Goal: Task Accomplishment & Management: Manage account settings

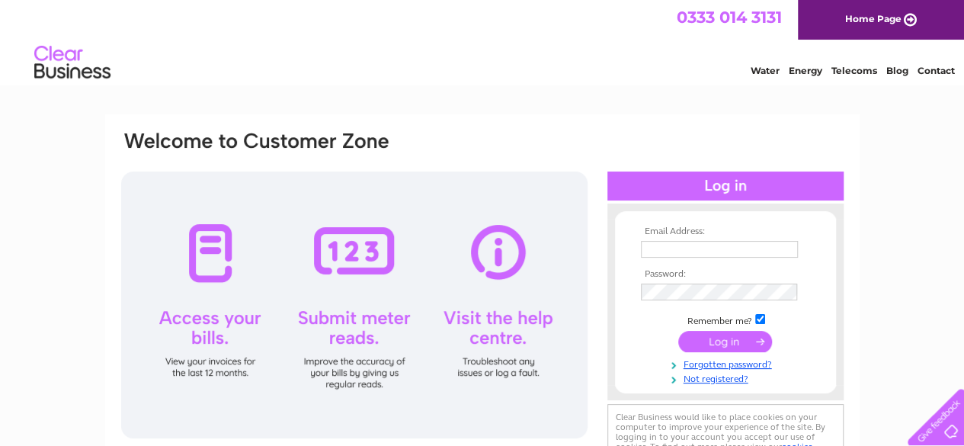
click at [657, 250] on input "text" at bounding box center [719, 249] width 157 height 17
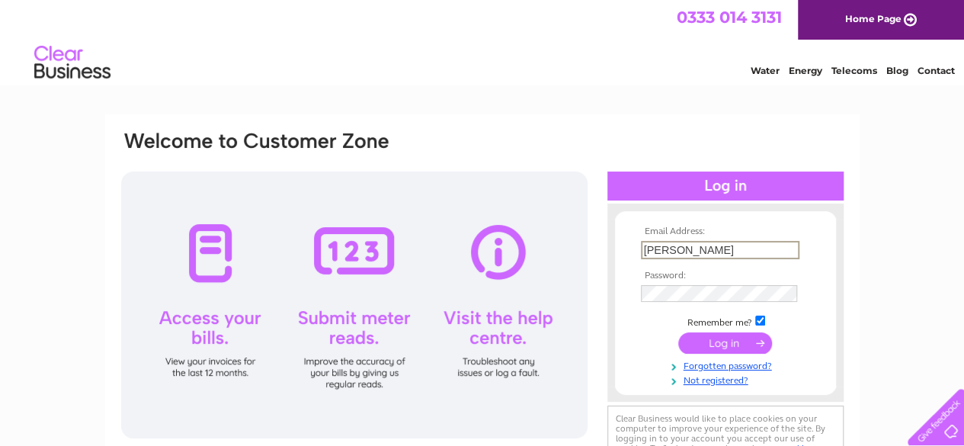
type input "J"
type input "joannefunkyjosh@aol.com"
click at [719, 342] on input "submit" at bounding box center [725, 343] width 94 height 21
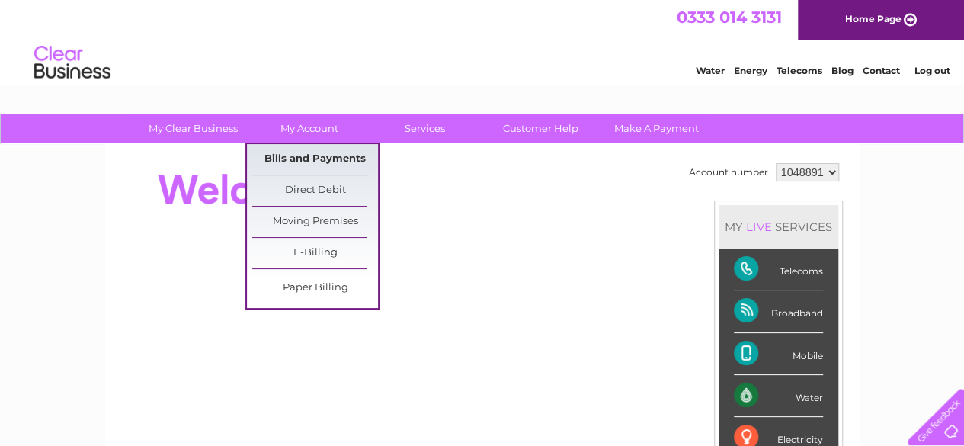
click at [300, 157] on link "Bills and Payments" at bounding box center [315, 159] width 126 height 30
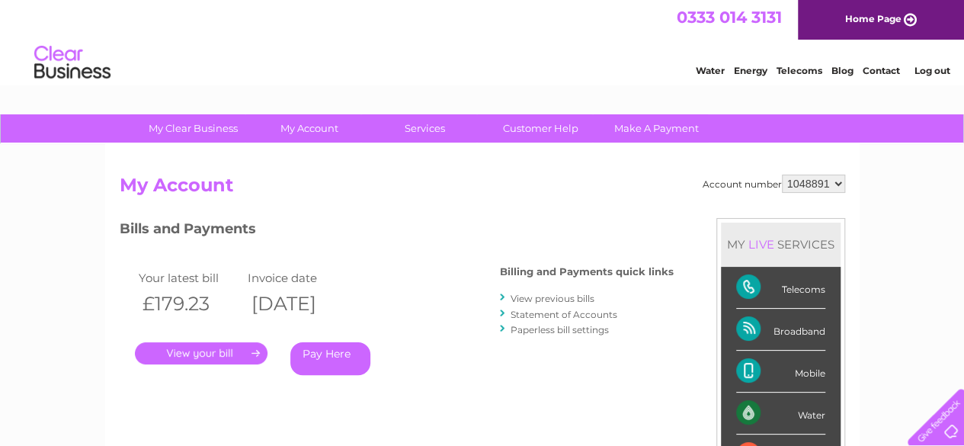
click at [521, 298] on link "View previous bills" at bounding box center [553, 298] width 84 height 11
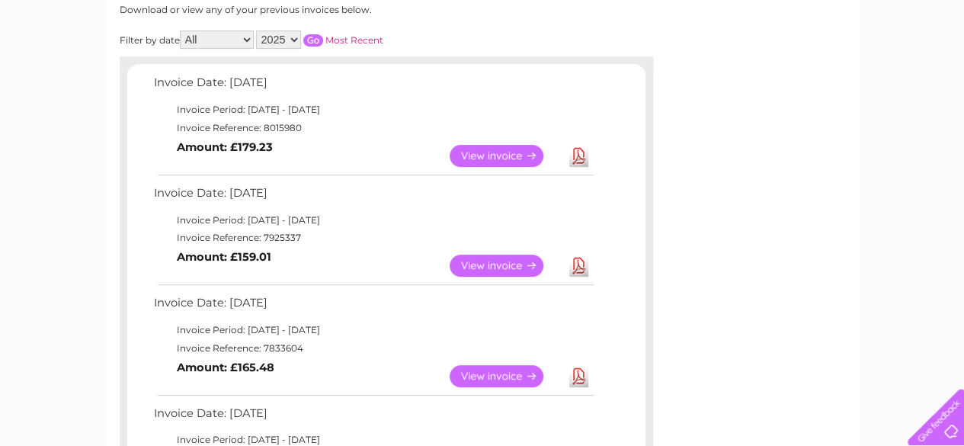
scroll to position [244, 0]
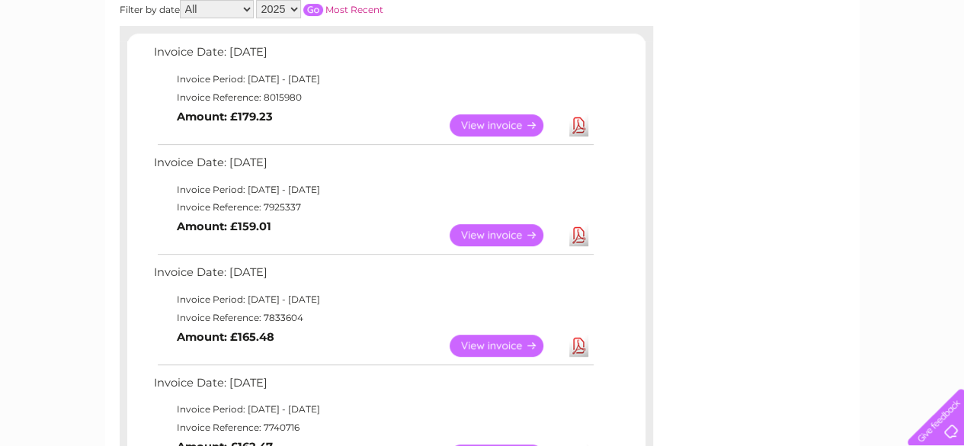
click at [501, 235] on link "View" at bounding box center [506, 235] width 112 height 22
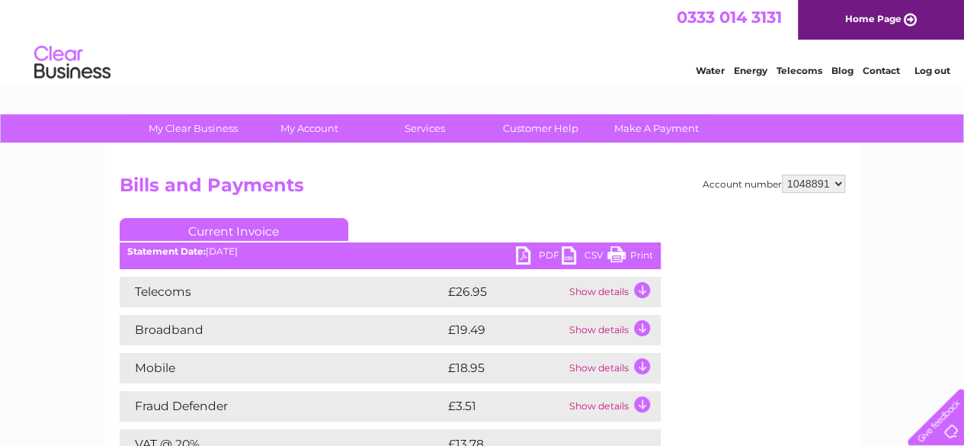
click at [640, 250] on link "Print" at bounding box center [631, 257] width 46 height 22
click at [638, 286] on td "Show details" at bounding box center [613, 292] width 95 height 30
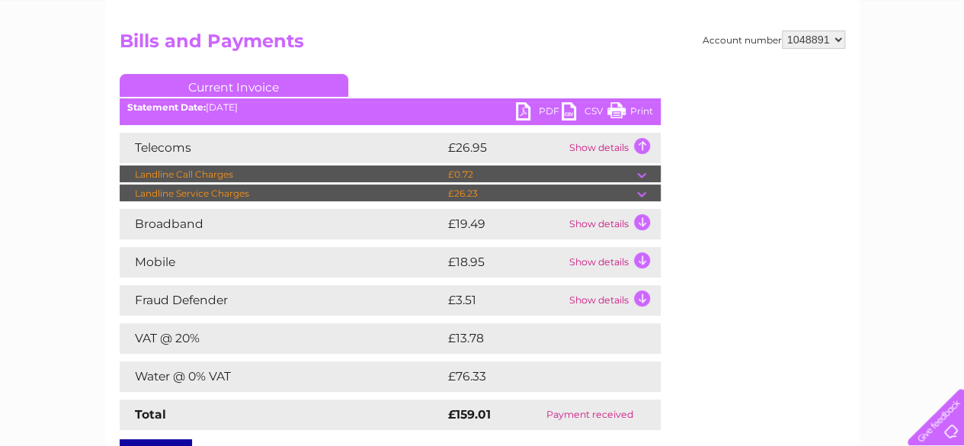
scroll to position [152, 0]
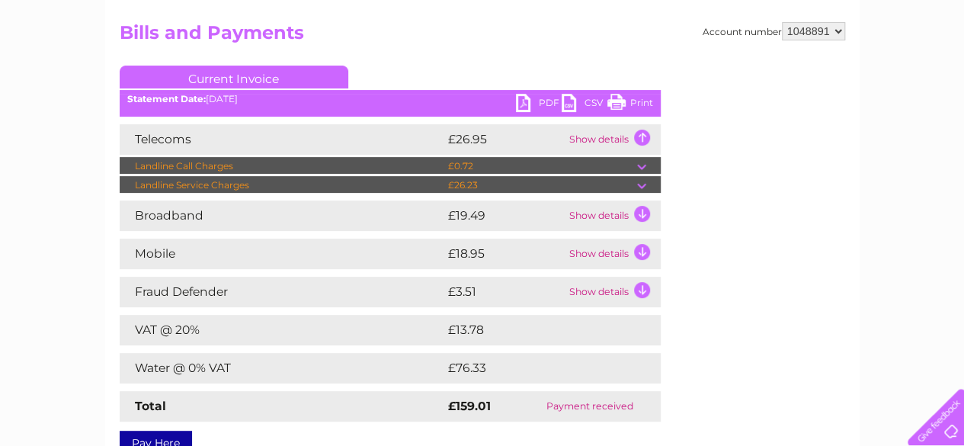
click at [645, 214] on td "Show details" at bounding box center [613, 215] width 95 height 30
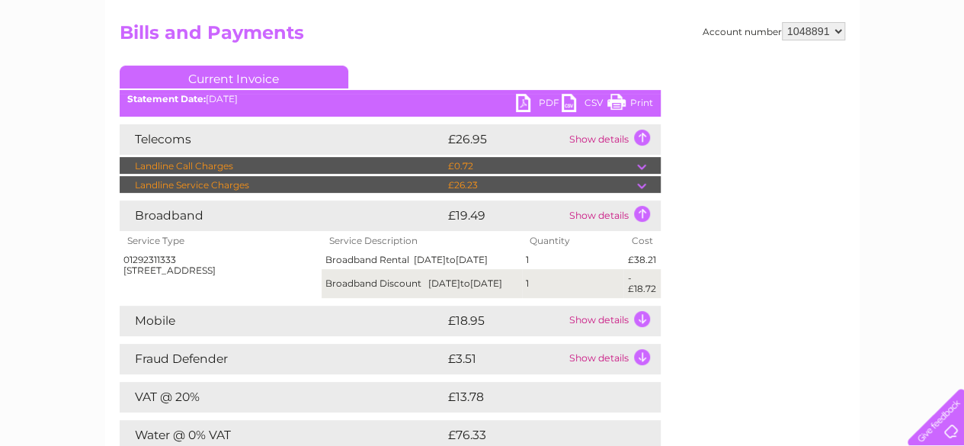
click at [640, 332] on td "Show details" at bounding box center [613, 321] width 95 height 30
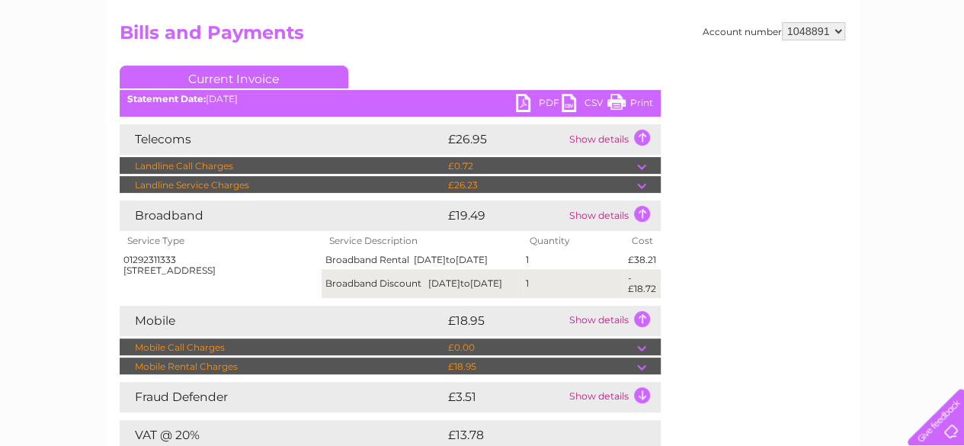
click at [636, 100] on link "Print" at bounding box center [631, 105] width 46 height 22
drag, startPoint x: 636, startPoint y: 98, endPoint x: 367, endPoint y: 266, distance: 316.4
click at [636, 98] on link "Print" at bounding box center [631, 105] width 46 height 22
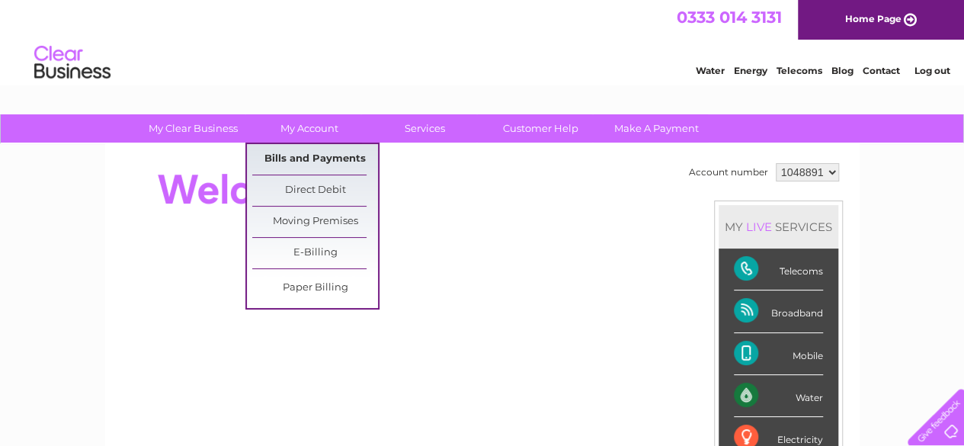
click at [311, 153] on link "Bills and Payments" at bounding box center [315, 159] width 126 height 30
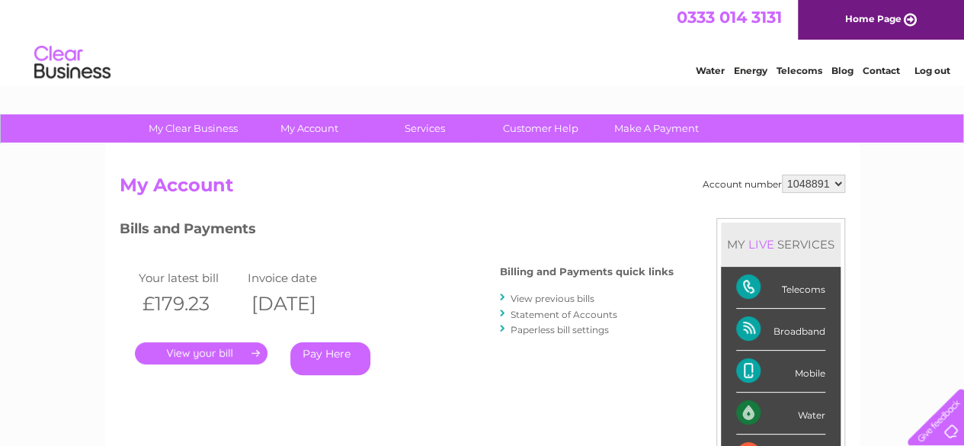
click at [537, 297] on link "View previous bills" at bounding box center [553, 298] width 84 height 11
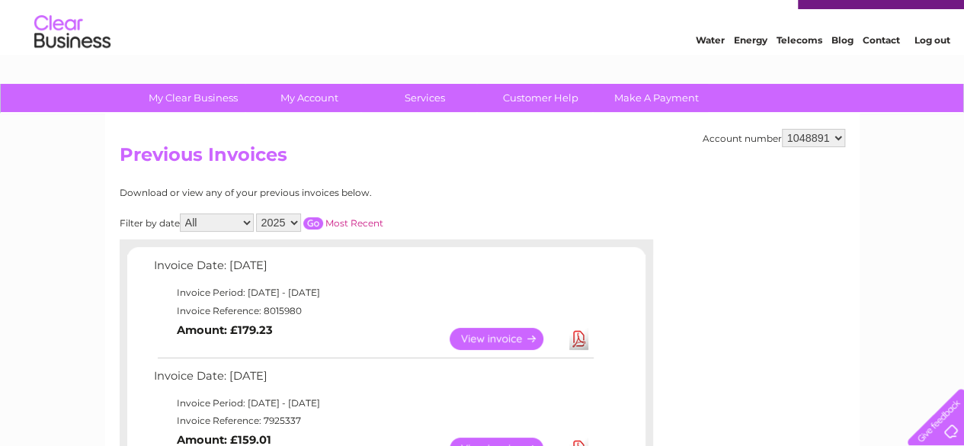
scroll to position [162, 0]
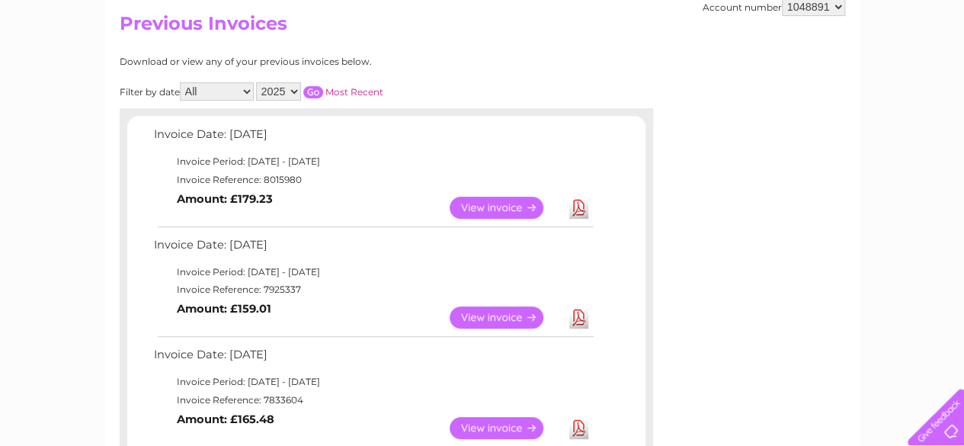
click at [473, 306] on link "View" at bounding box center [506, 317] width 112 height 22
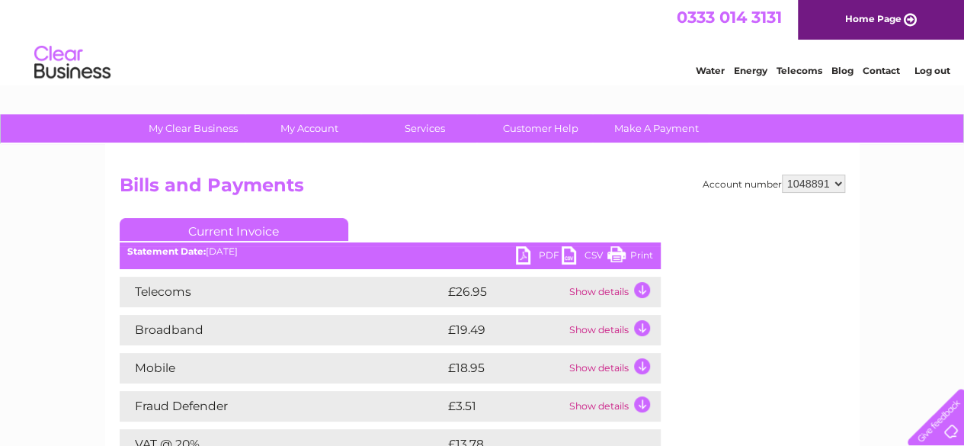
click at [644, 287] on td "Show details" at bounding box center [613, 292] width 95 height 30
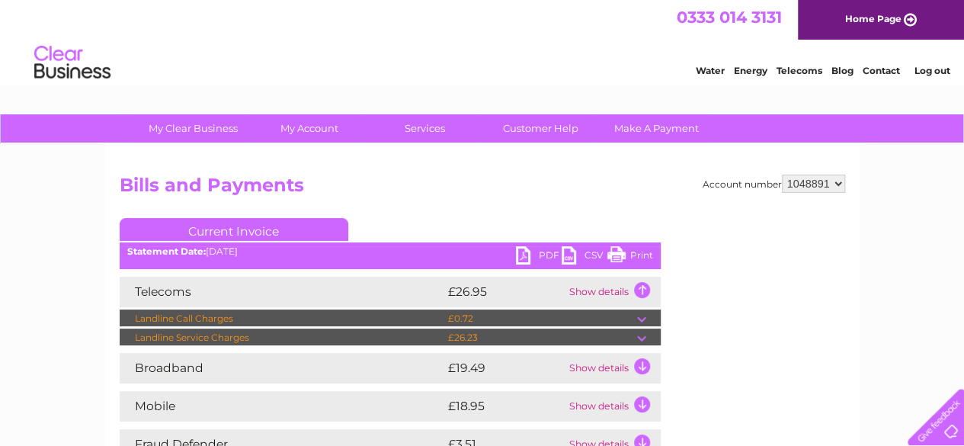
click at [642, 366] on td "Show details" at bounding box center [613, 368] width 95 height 30
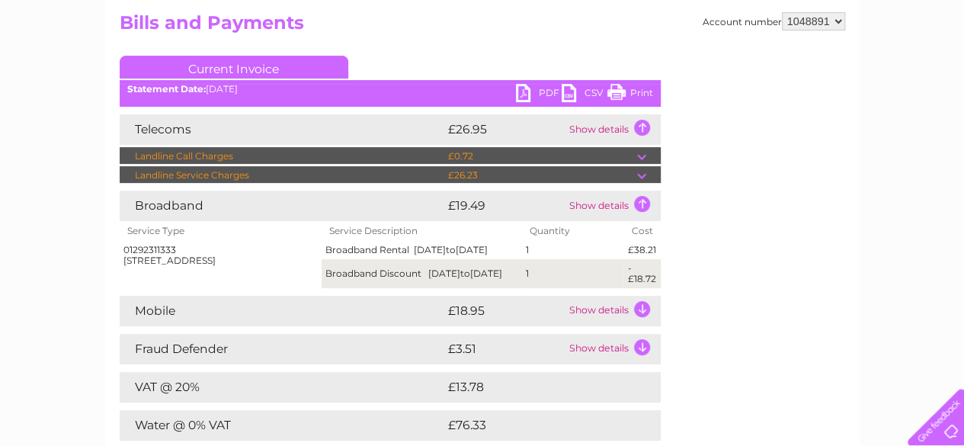
scroll to position [183, 0]
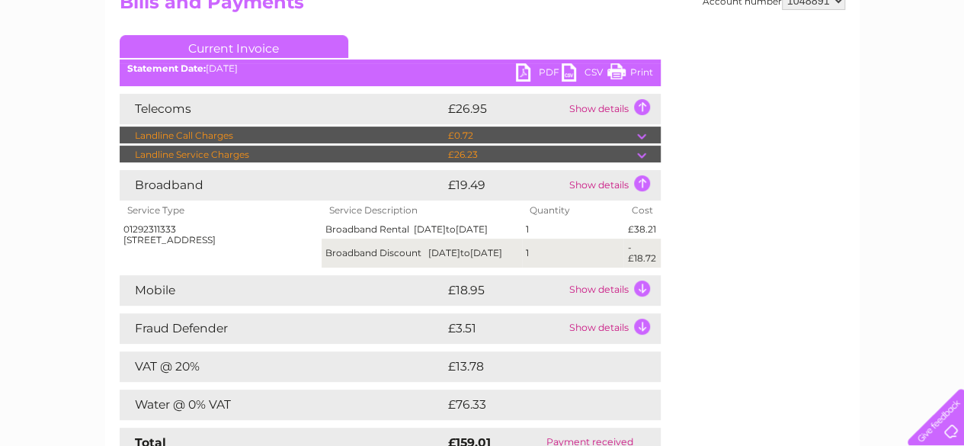
click at [634, 294] on td "Show details" at bounding box center [613, 290] width 95 height 30
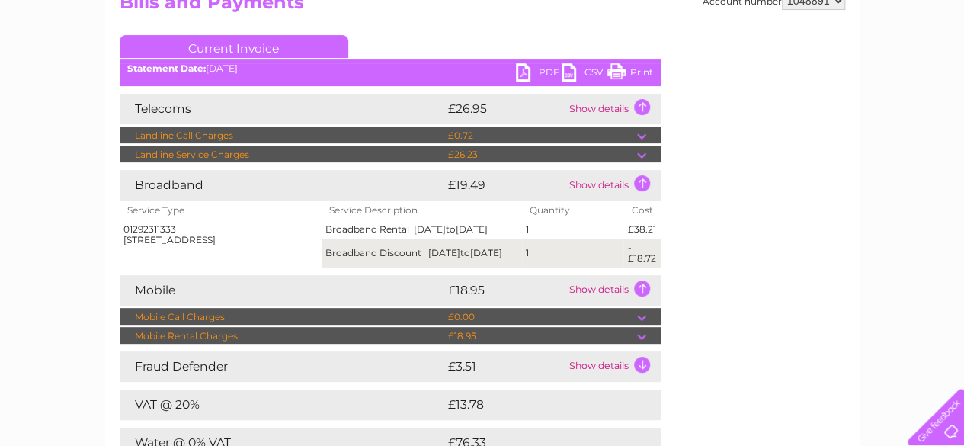
click at [619, 72] on link "Print" at bounding box center [631, 74] width 46 height 22
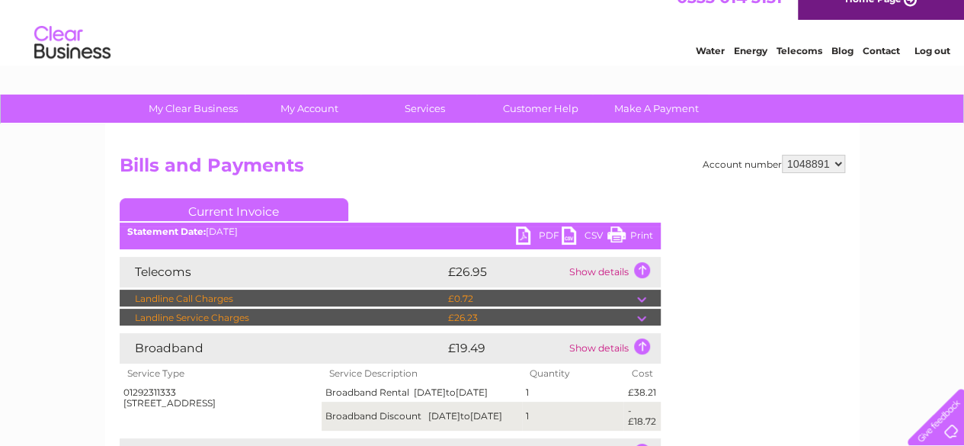
scroll to position [0, 0]
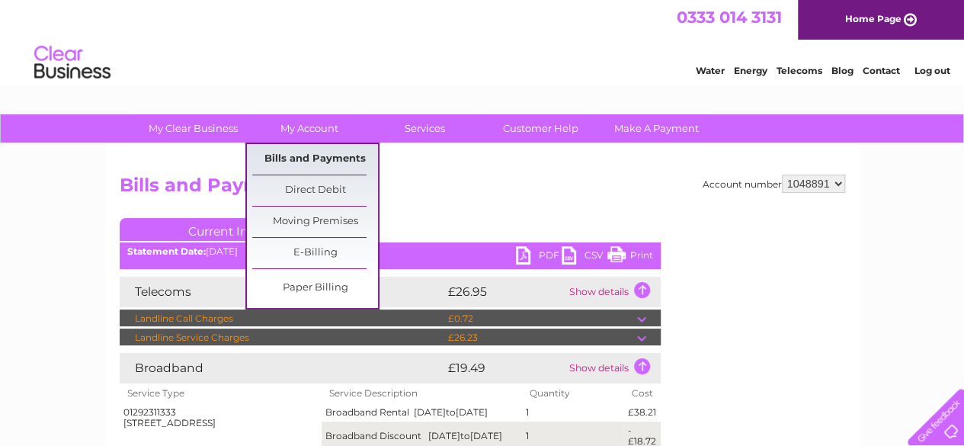
click at [301, 155] on link "Bills and Payments" at bounding box center [315, 159] width 126 height 30
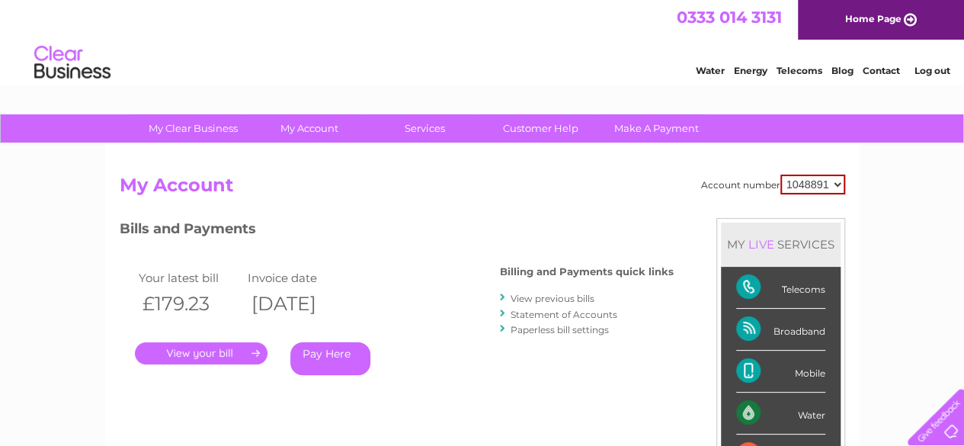
click at [526, 294] on link "View previous bills" at bounding box center [553, 298] width 84 height 11
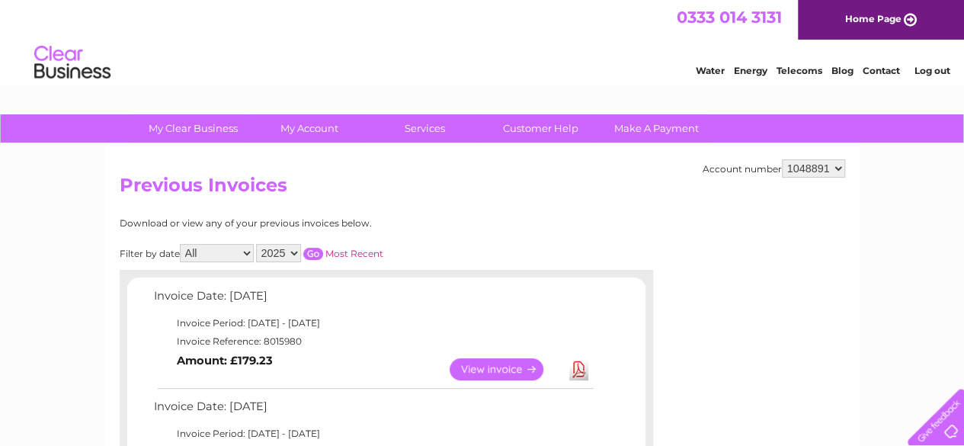
click at [475, 364] on link "View" at bounding box center [506, 369] width 112 height 22
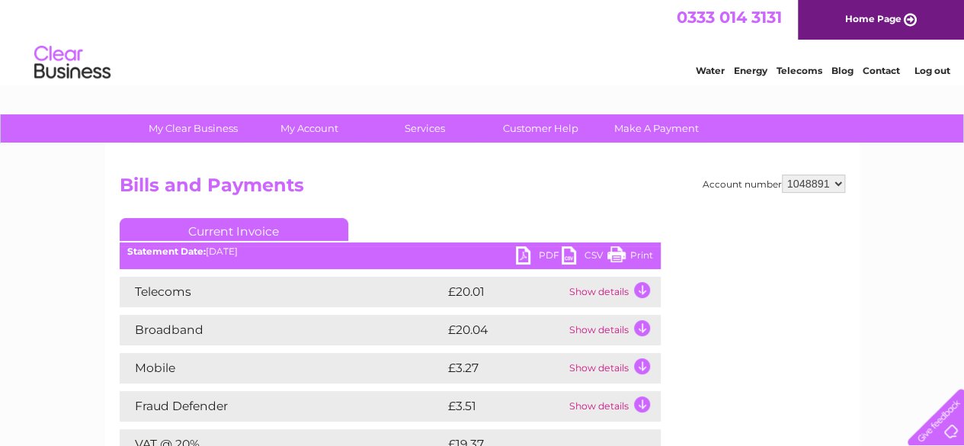
click at [642, 287] on td "Show details" at bounding box center [613, 292] width 95 height 30
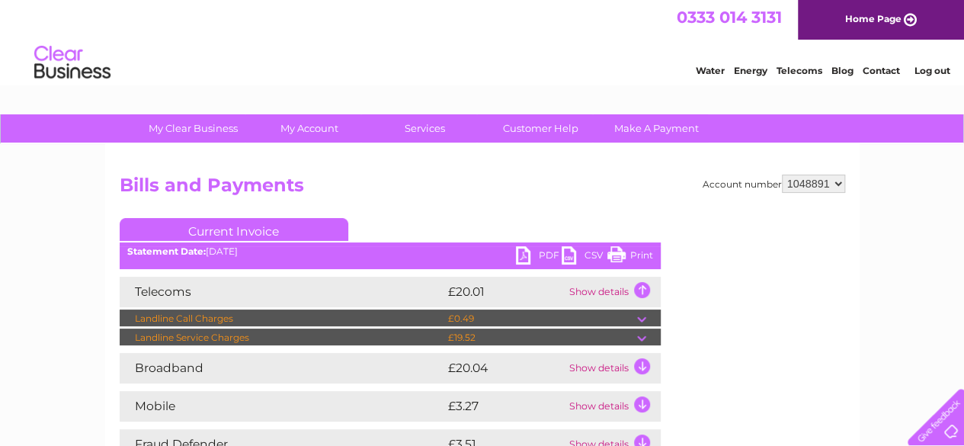
click at [641, 363] on td "Show details" at bounding box center [613, 368] width 95 height 30
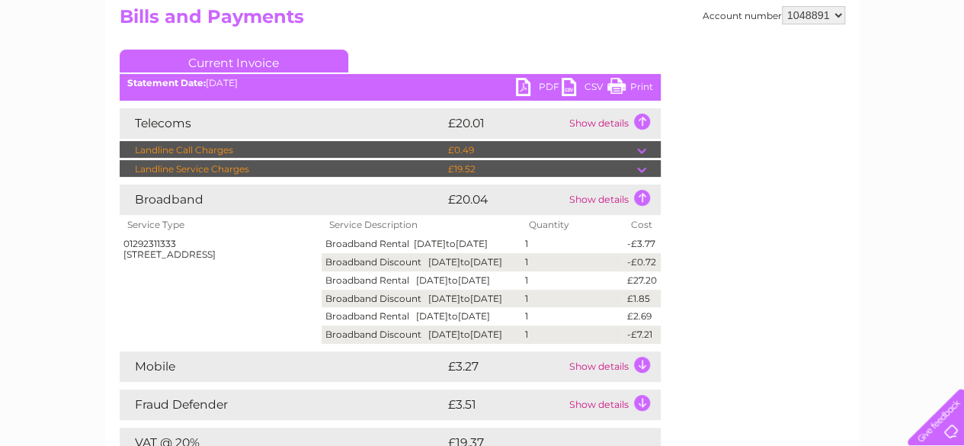
scroll to position [183, 0]
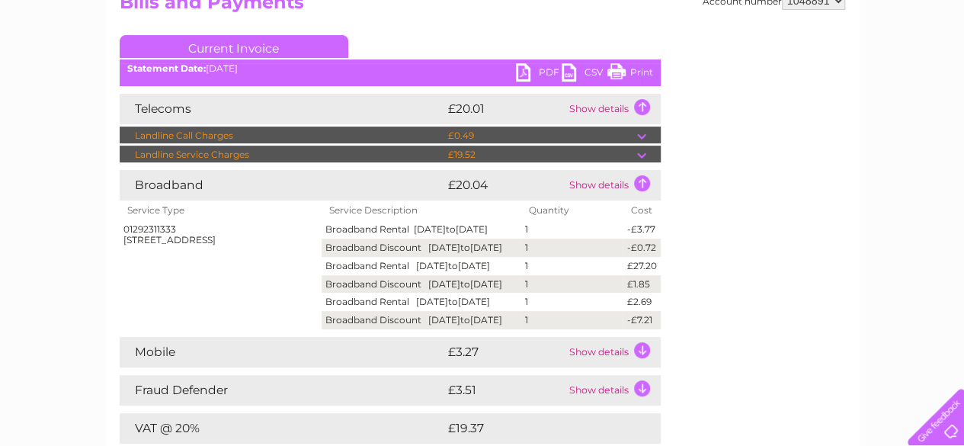
click at [647, 367] on td "Show details" at bounding box center [613, 352] width 95 height 30
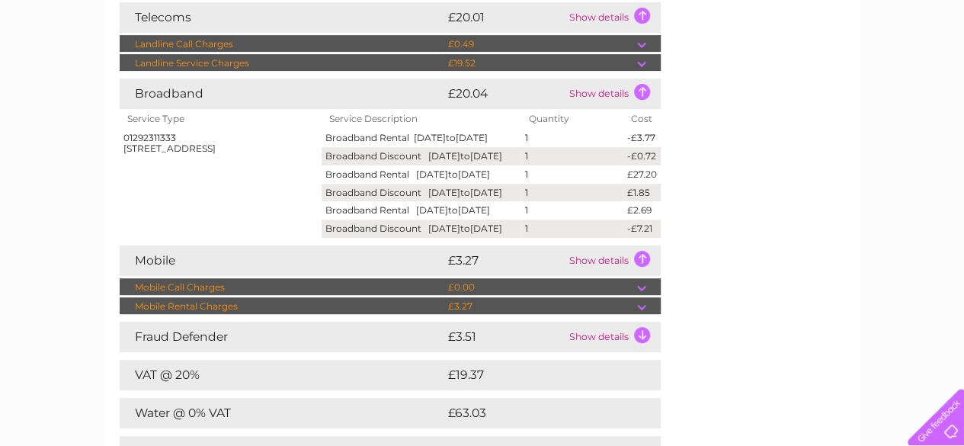
scroll to position [244, 0]
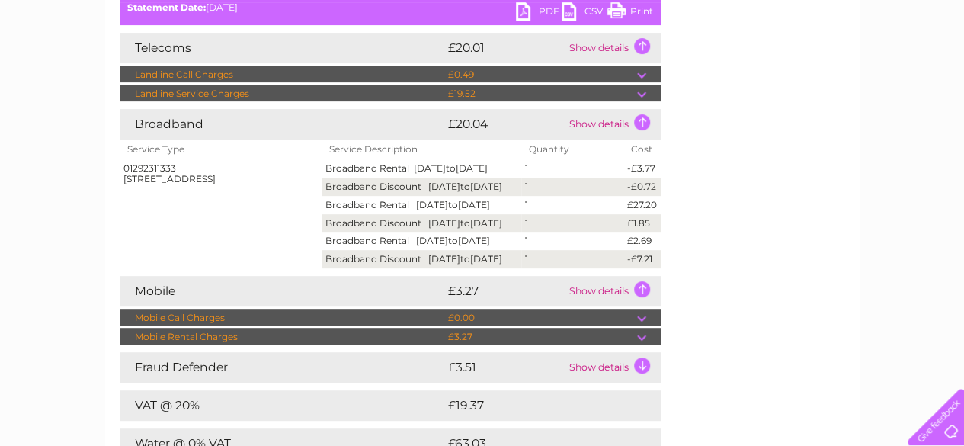
click at [639, 11] on link "Print" at bounding box center [631, 13] width 46 height 22
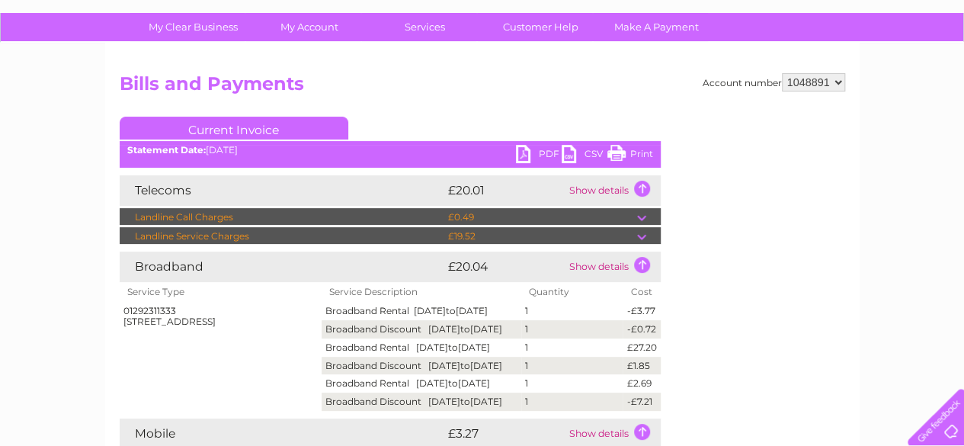
scroll to position [0, 0]
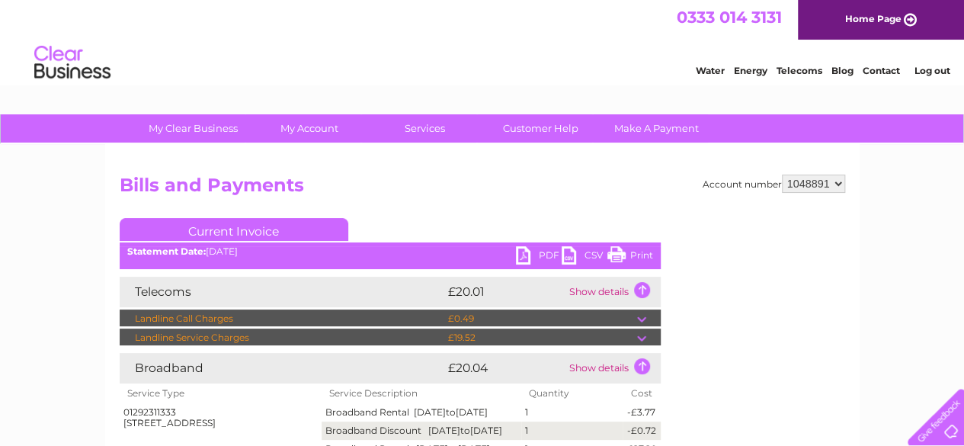
click at [936, 66] on link "Log out" at bounding box center [932, 70] width 36 height 11
